Goal: Information Seeking & Learning: Learn about a topic

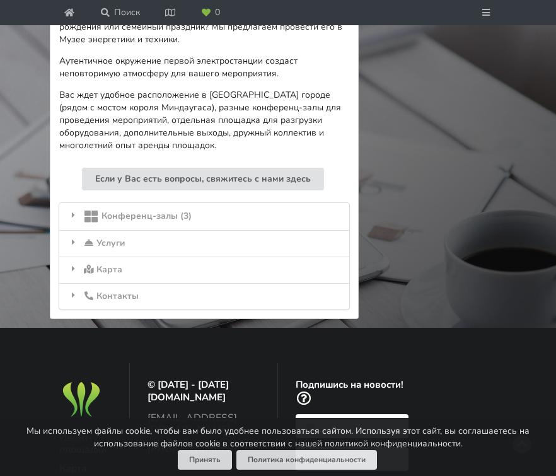
scroll to position [559, 0]
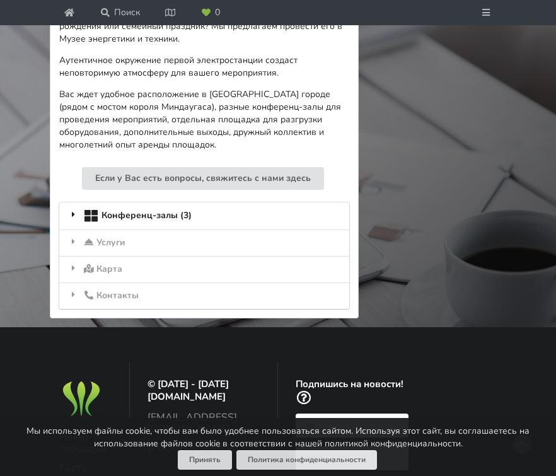
click at [171, 203] on div "Конференц-залы (3)" at bounding box center [204, 215] width 290 height 26
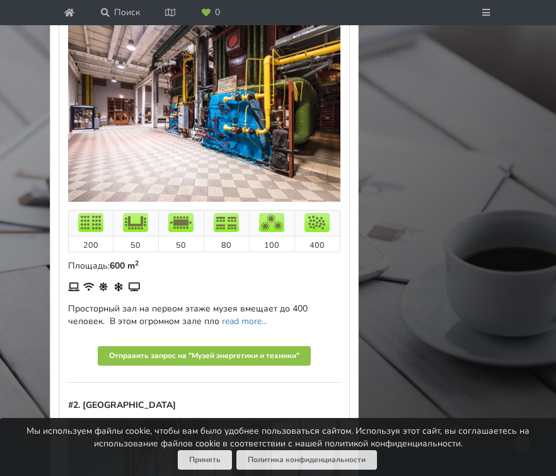
scroll to position [794, 0]
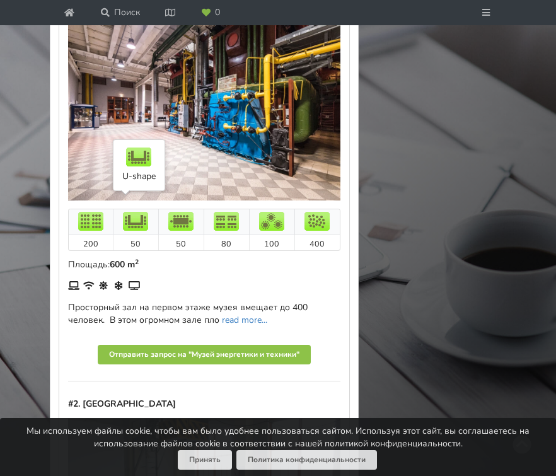
click at [139, 212] on img at bounding box center [135, 221] width 25 height 19
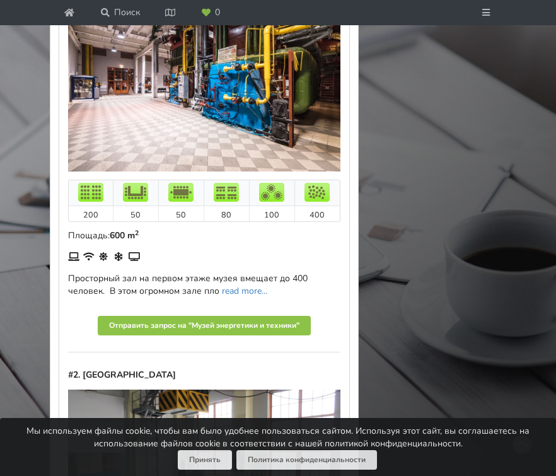
scroll to position [832, 0]
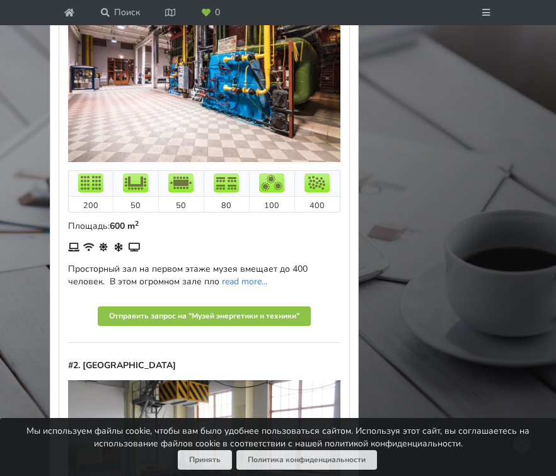
click at [134, 197] on td "50" at bounding box center [135, 204] width 45 height 15
click at [137, 175] on img at bounding box center [135, 182] width 25 height 19
click at [248, 275] on link "read more..." at bounding box center [244, 281] width 45 height 12
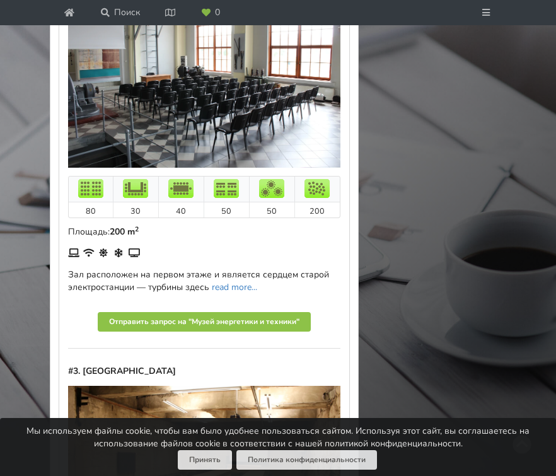
scroll to position [1296, 0]
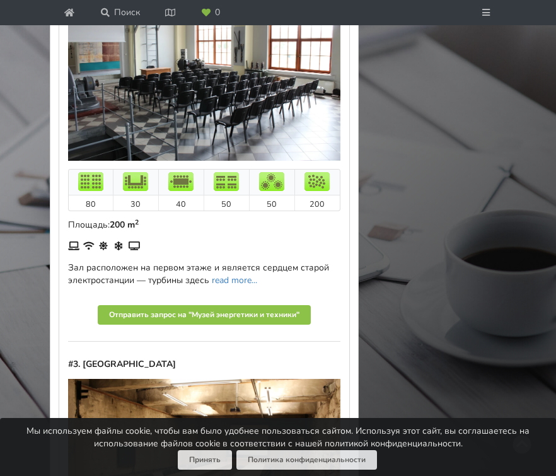
click at [248, 274] on link "read more..." at bounding box center [234, 280] width 45 height 12
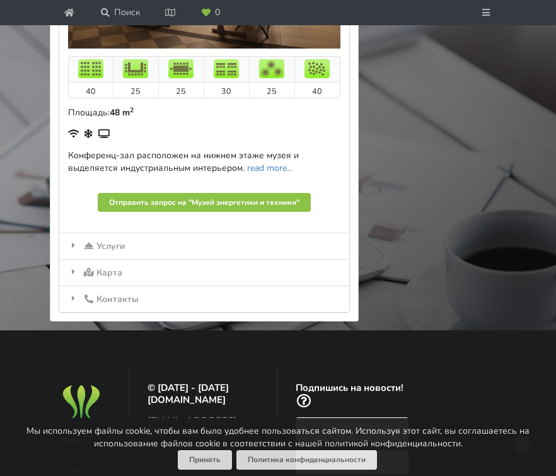
scroll to position [1854, 0]
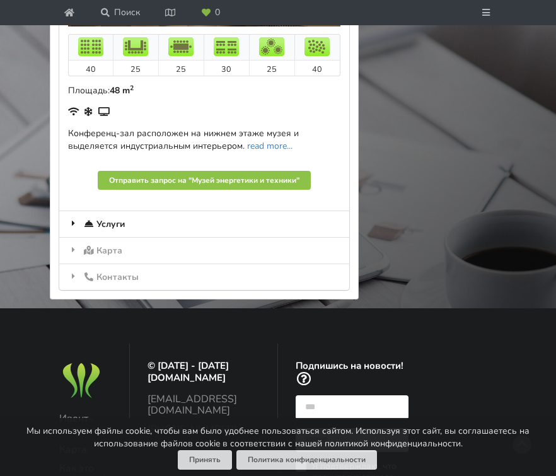
click at [121, 212] on div "Услуги" at bounding box center [204, 223] width 290 height 26
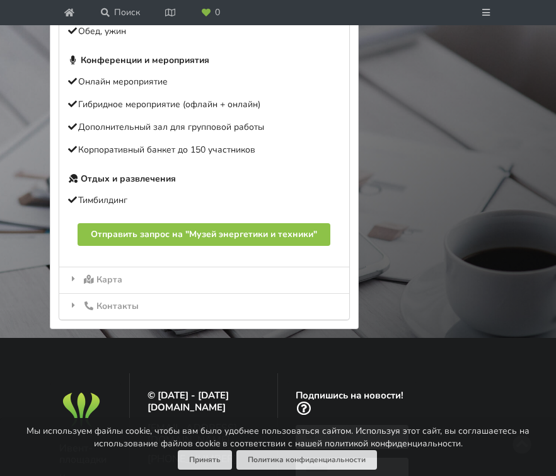
scroll to position [884, 0]
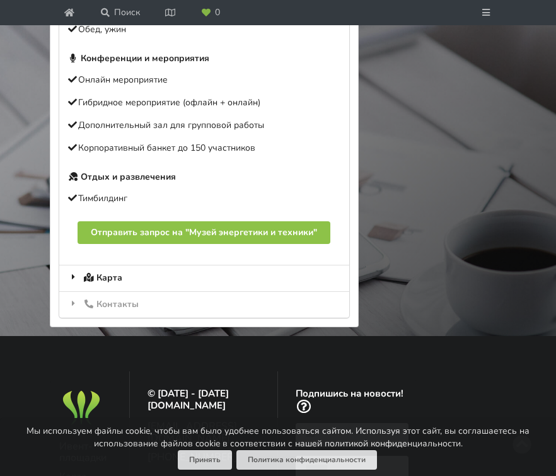
click at [118, 265] on div "Карта" at bounding box center [204, 278] width 290 height 26
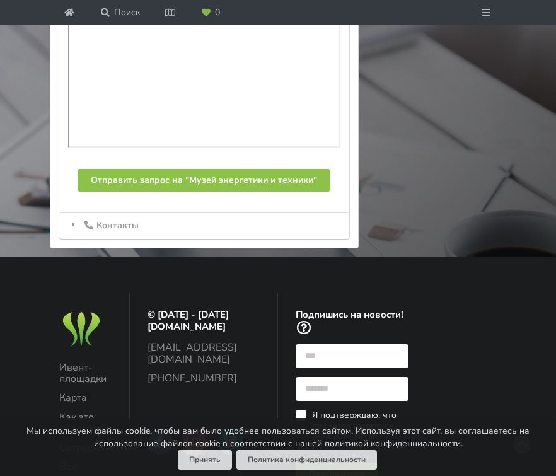
scroll to position [979, 0]
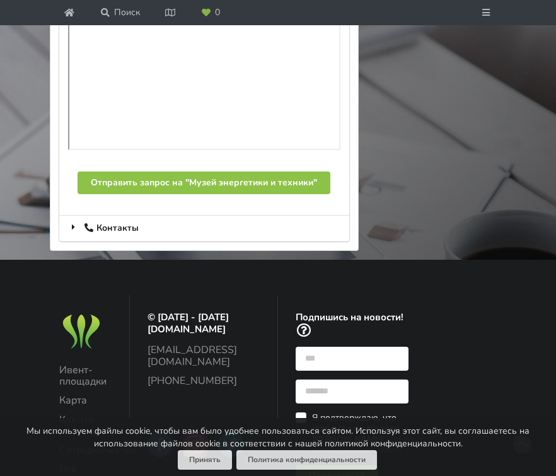
click at [135, 221] on div "Контакты" at bounding box center [204, 228] width 290 height 26
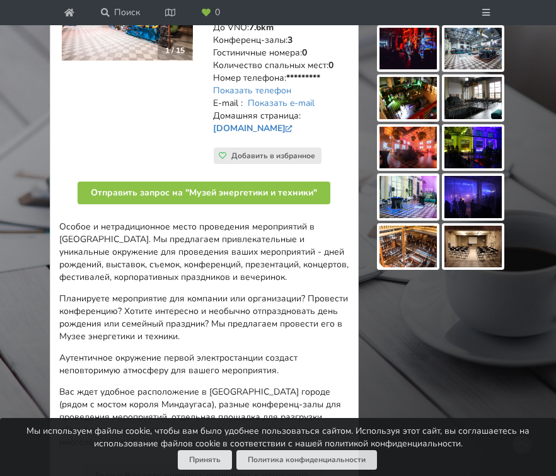
scroll to position [0, 0]
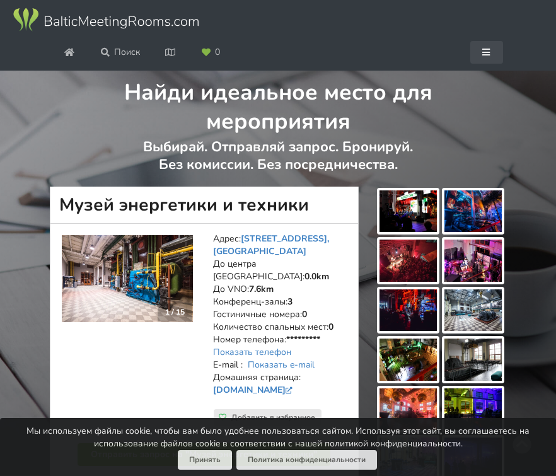
click at [486, 54] on icon at bounding box center [486, 52] width 11 height 9
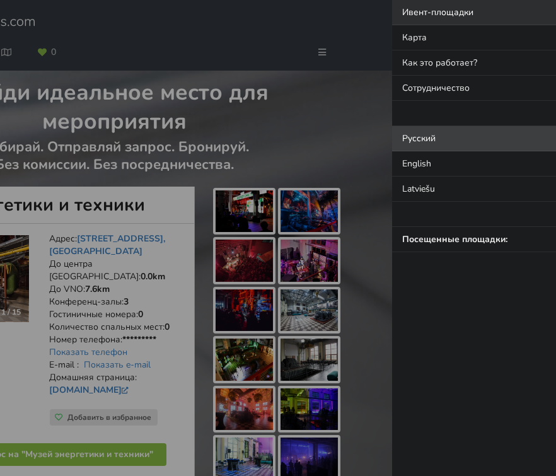
click at [461, 10] on link "Ивент-площадки" at bounding box center [474, 12] width 164 height 25
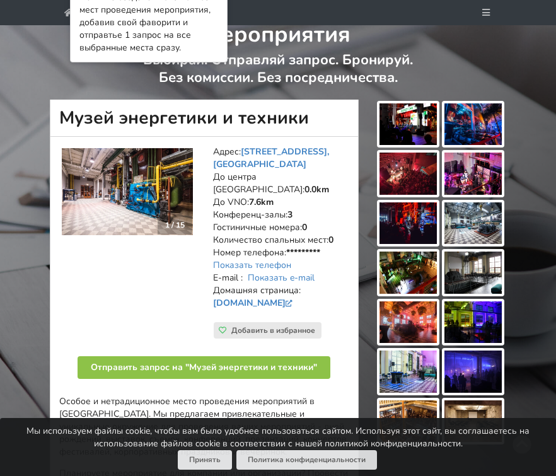
scroll to position [199, 0]
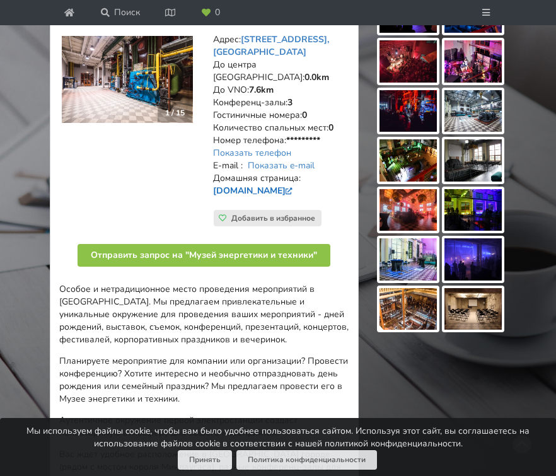
click at [227, 185] on link "[DOMAIN_NAME]" at bounding box center [254, 191] width 83 height 12
